Goal: Task Accomplishment & Management: Use online tool/utility

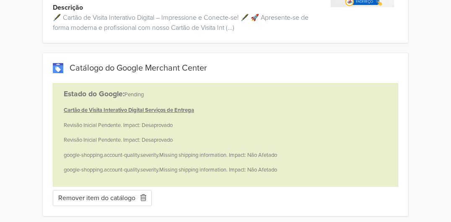
scroll to position [84, 0]
click at [110, 201] on button "Remover item do catálogo" at bounding box center [102, 197] width 99 height 16
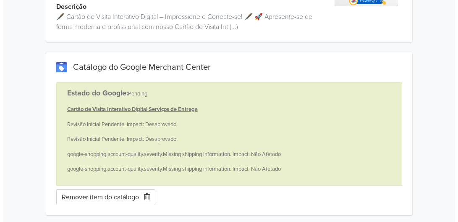
scroll to position [0, 0]
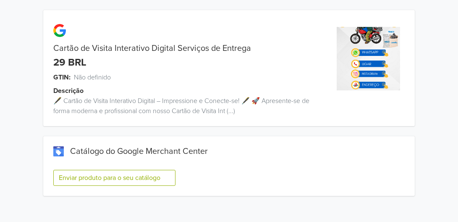
click at [136, 176] on button "Enviar produto para o seu catálogo" at bounding box center [114, 178] width 122 height 16
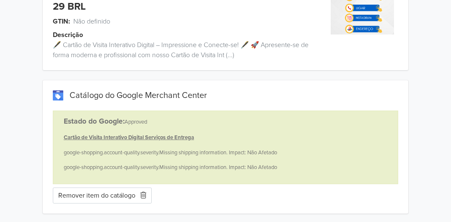
scroll to position [57, 0]
